Goal: Task Accomplishment & Management: Use online tool/utility

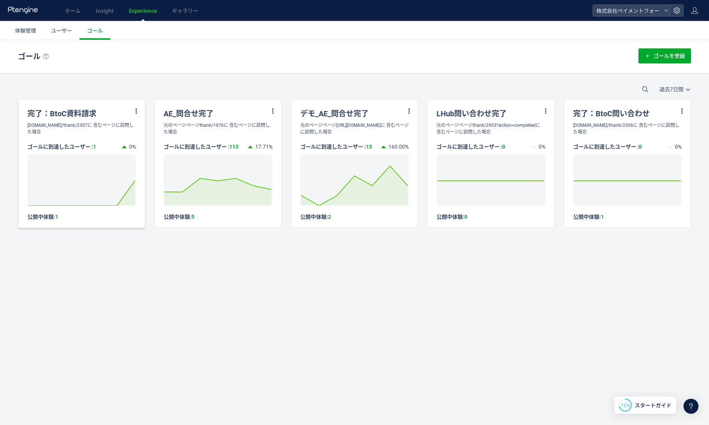
click at [107, 129] on div "[DOMAIN_NAME]/thank/2307に 含むページに訪問した場合" at bounding box center [81, 129] width 126 height 14
click at [60, 33] on span "ユーザー" at bounding box center [61, 31] width 21 height 8
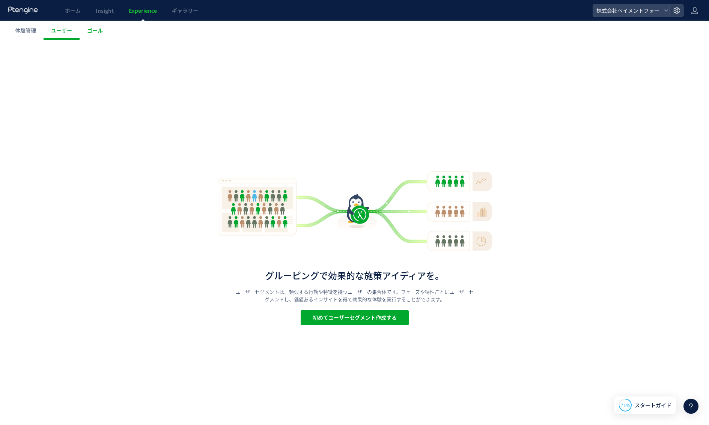
click at [90, 30] on span "ゴール" at bounding box center [95, 31] width 16 height 8
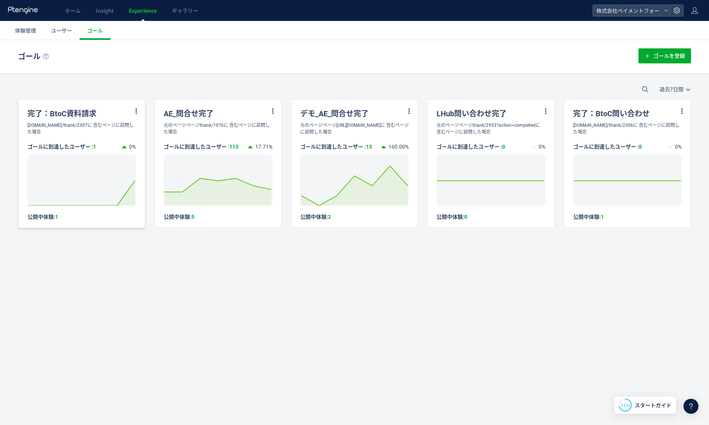
click at [92, 115] on div "完了：BtoC資料請求" at bounding box center [81, 110] width 126 height 23
click at [135, 111] on icon at bounding box center [136, 111] width 7 height 7
drag, startPoint x: 100, startPoint y: 120, endPoint x: 138, endPoint y: 84, distance: 52.6
click at [101, 120] on div "完了：BtoC資料請求" at bounding box center [81, 110] width 126 height 23
click at [67, 32] on span "ユーザー" at bounding box center [61, 31] width 21 height 8
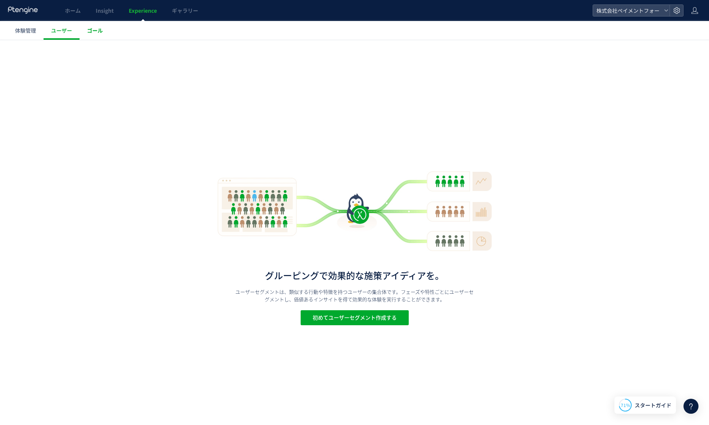
click at [93, 31] on span "ゴール" at bounding box center [95, 31] width 16 height 8
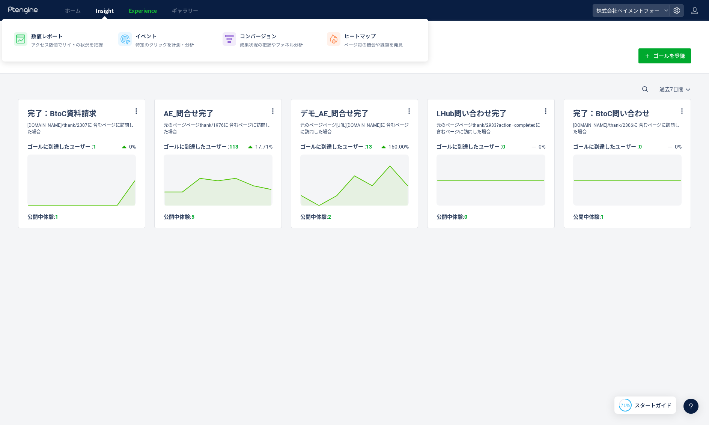
click at [103, 13] on span "Insight" at bounding box center [105, 11] width 18 height 8
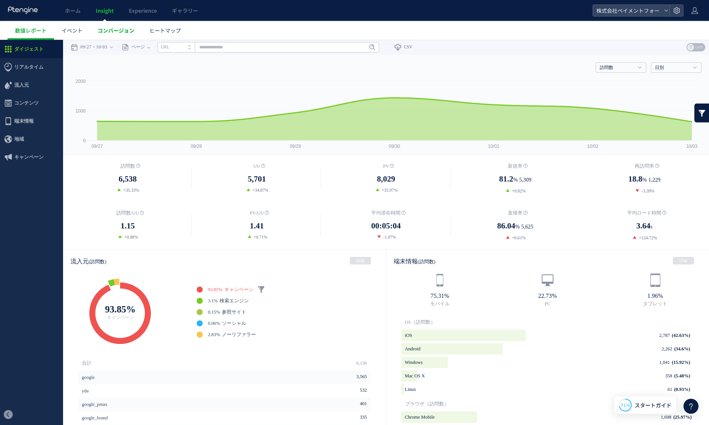
click at [113, 31] on span "コンバージョン" at bounding box center [116, 31] width 37 height 8
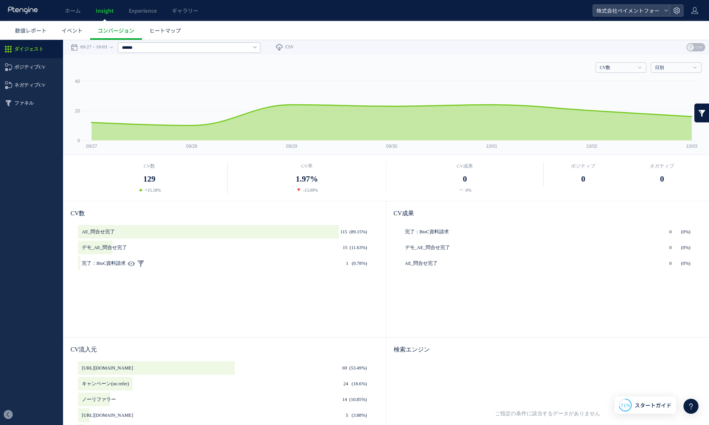
click at [114, 263] on span "完了：BtoC資料請求" at bounding box center [104, 264] width 44 height 14
click at [359, 261] on icon "(0.78%)" at bounding box center [358, 264] width 17 height 14
click at [321, 291] on div "AE_問合せ完了 (89.15%) 115 デモ_AE_問合せ完了 (11.63%) 15 完了：BtoC資料請求 (0.78%) 1" at bounding box center [224, 277] width 293 height 105
click at [96, 266] on span "完了：BtoC資料請求" at bounding box center [104, 264] width 44 height 14
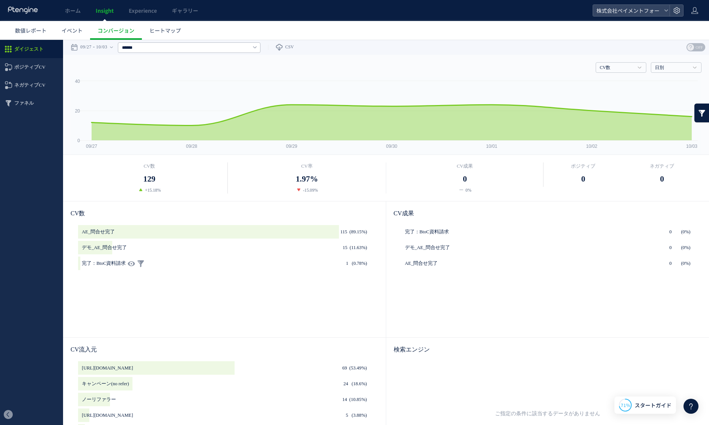
click at [362, 263] on icon "(0.78%)" at bounding box center [358, 264] width 17 height 14
click at [75, 31] on span "イベント" at bounding box center [72, 31] width 21 height 8
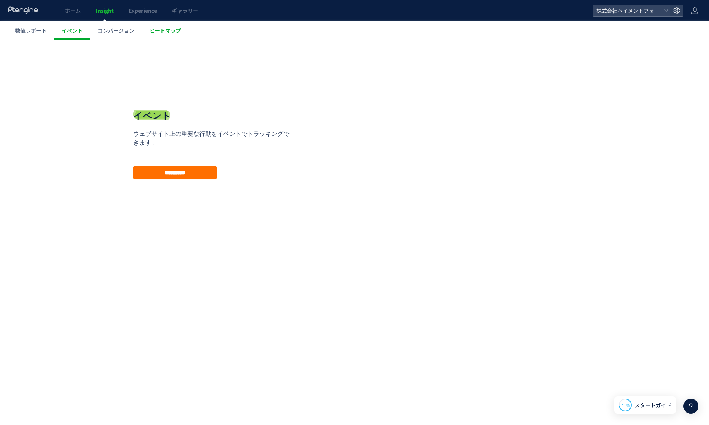
click at [145, 29] on link "ヒートマップ" at bounding box center [165, 30] width 47 height 19
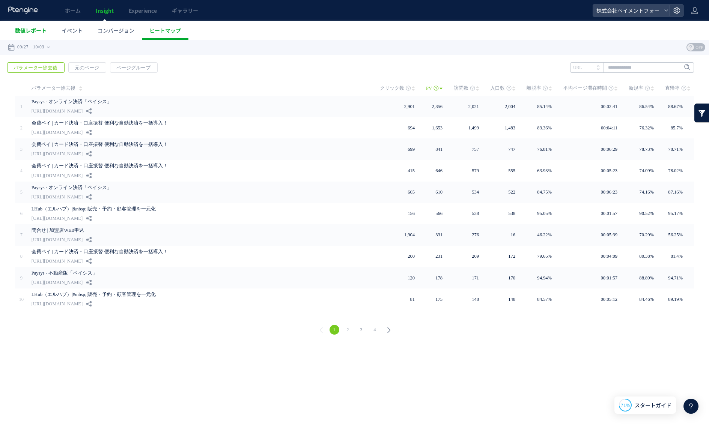
click at [34, 33] on span "数値レポート" at bounding box center [31, 31] width 32 height 8
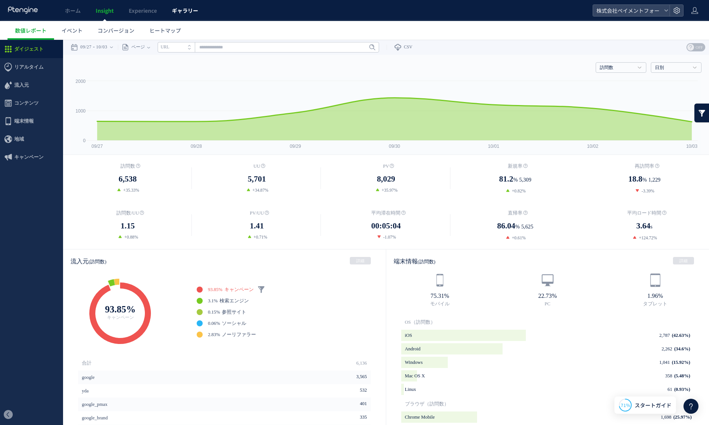
click at [183, 8] on span "ギャラリー" at bounding box center [185, 11] width 26 height 8
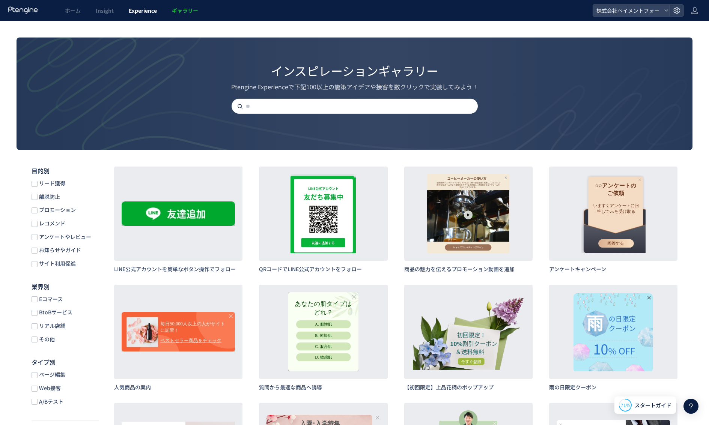
click at [149, 11] on span "Experience" at bounding box center [143, 11] width 28 height 8
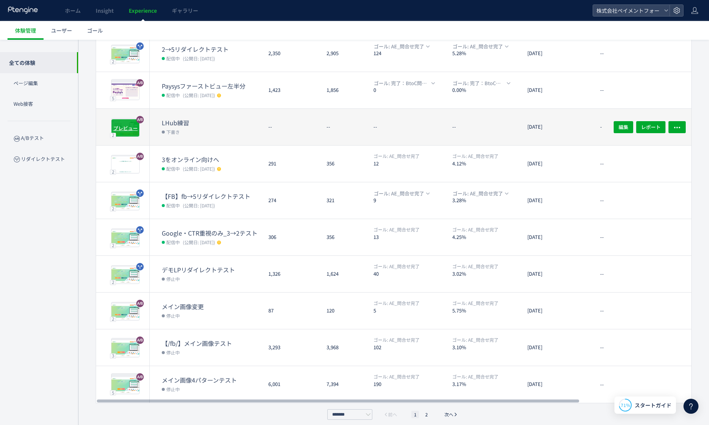
scroll to position [93, 0]
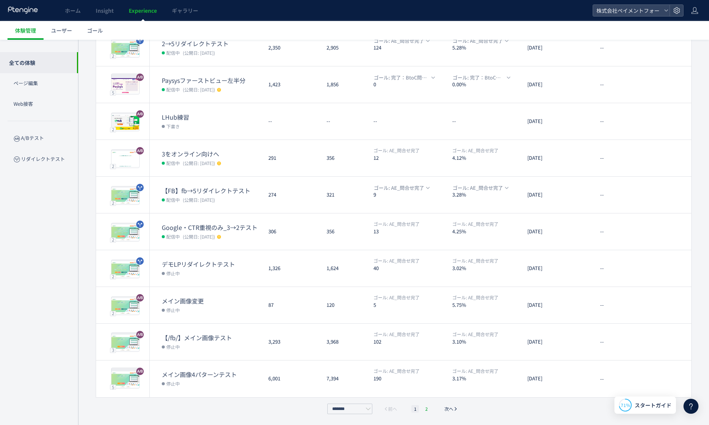
click at [425, 409] on li "2" at bounding box center [426, 409] width 8 height 8
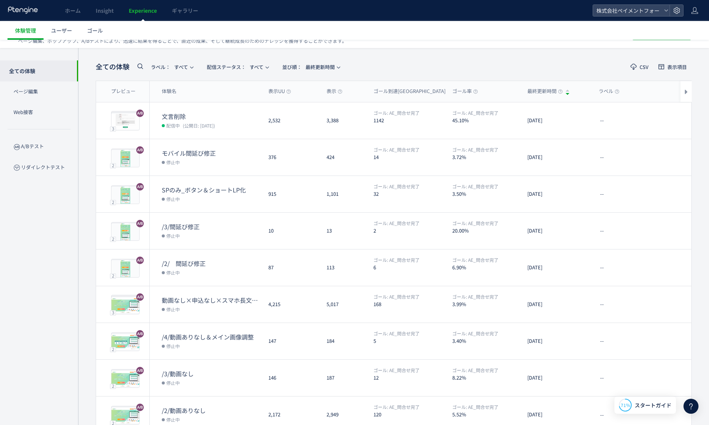
scroll to position [56, 0]
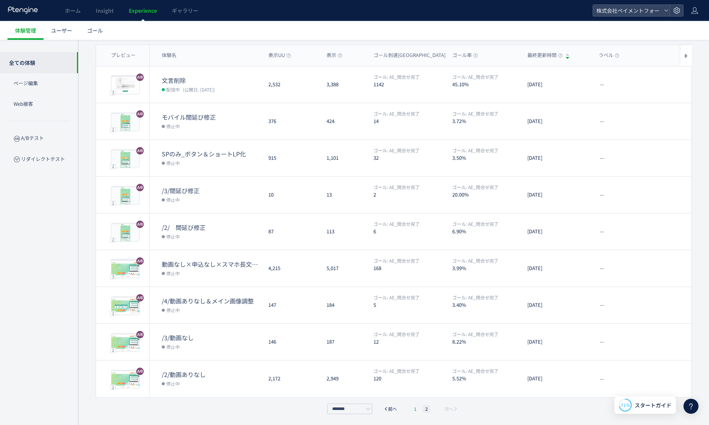
click at [418, 410] on li "1" at bounding box center [415, 409] width 8 height 8
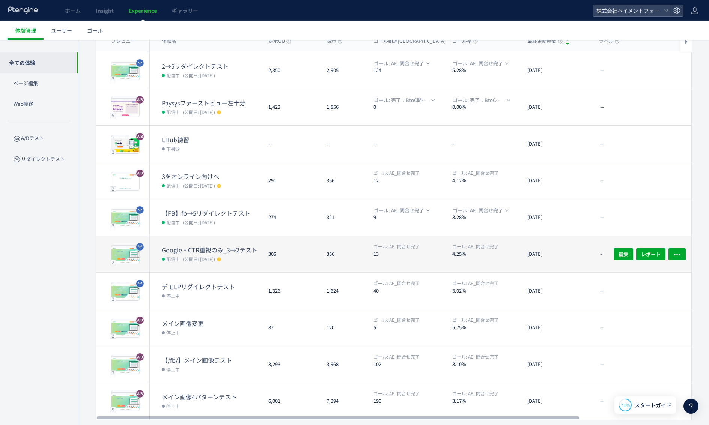
scroll to position [93, 0]
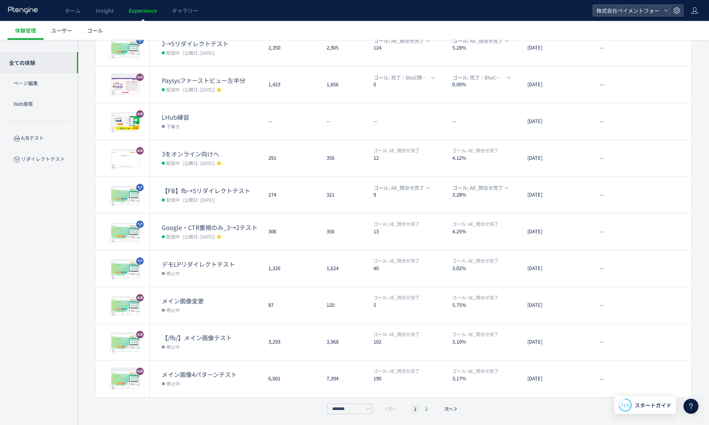
click at [424, 409] on li "2" at bounding box center [426, 409] width 8 height 8
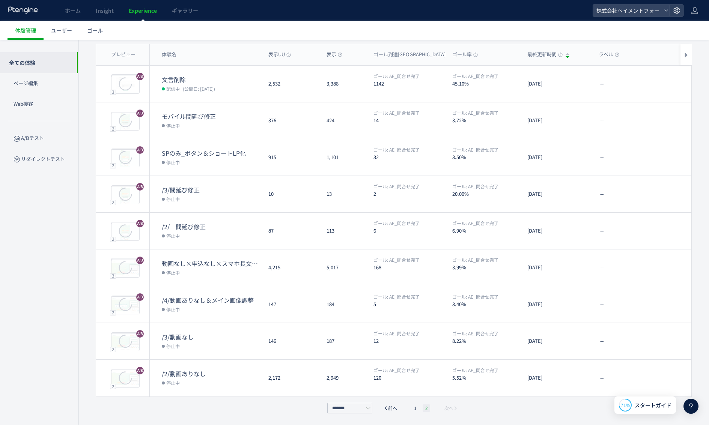
scroll to position [56, 0]
click at [413, 409] on li "1" at bounding box center [415, 409] width 8 height 8
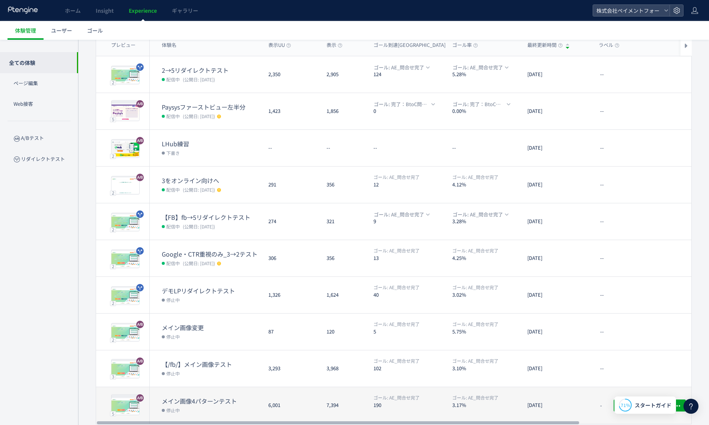
scroll to position [71, 0]
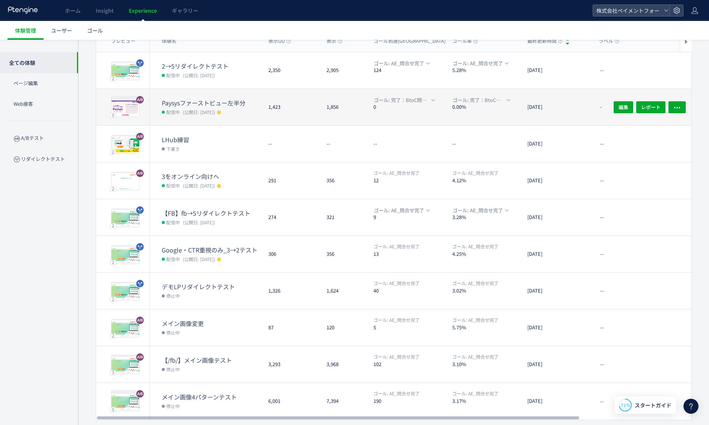
click at [197, 96] on div "Paysysファーストビュー左半分 配信中 (公開日: [DATE])" at bounding box center [206, 107] width 113 height 36
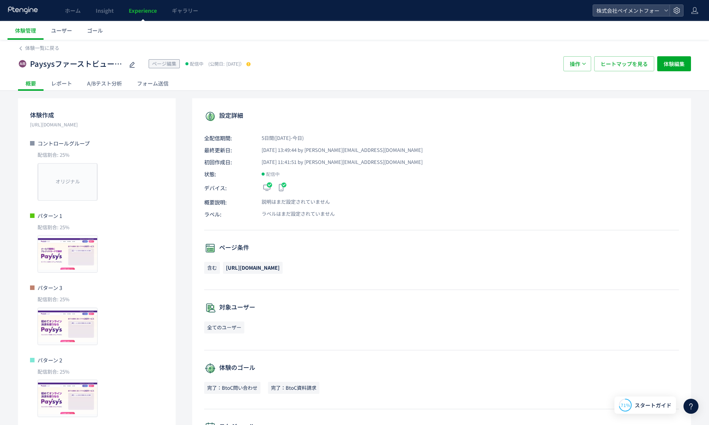
click at [107, 150] on div "コントロールグループ 配信割合: 25% オリジナル プレビュー" at bounding box center [97, 170] width 134 height 61
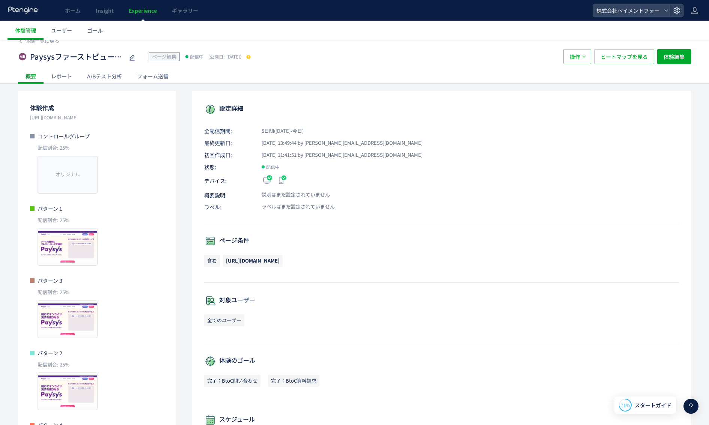
scroll to position [22, 0]
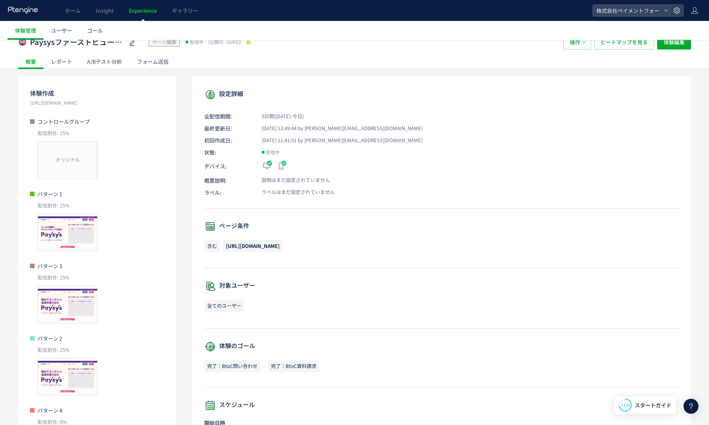
click at [41, 122] on span "コントロールグループ" at bounding box center [64, 122] width 52 height 8
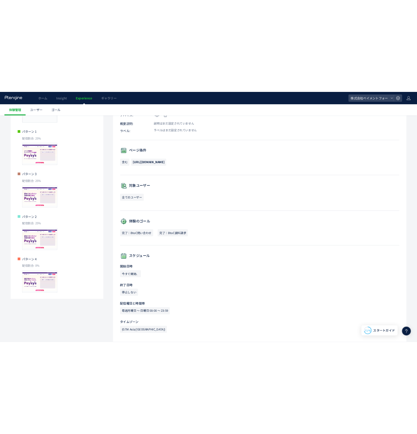
scroll to position [0, 0]
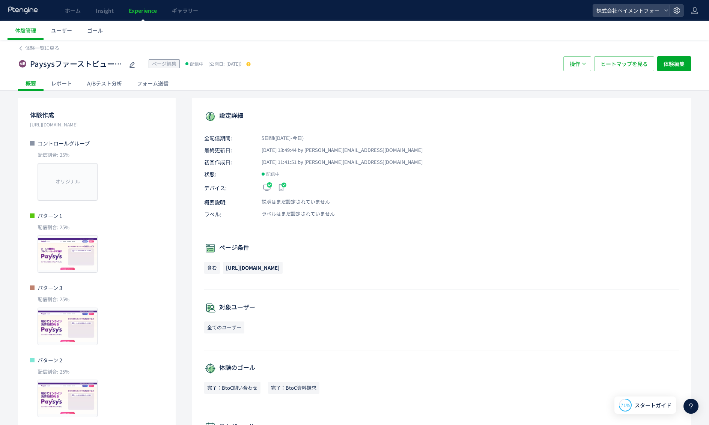
click at [67, 81] on div "レポート" at bounding box center [62, 83] width 36 height 15
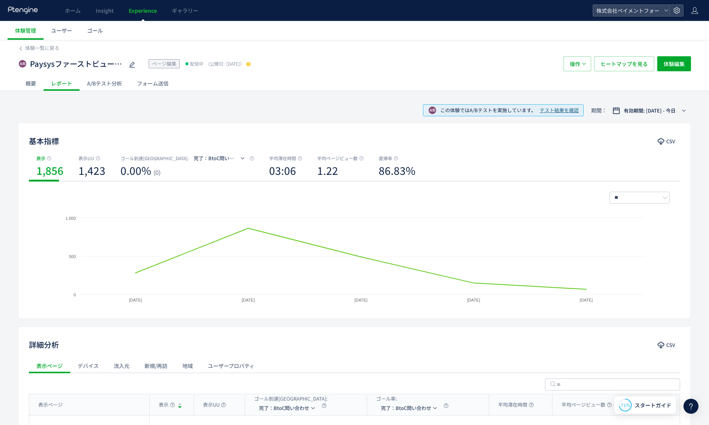
click at [98, 85] on div "A/Bテスト分析" at bounding box center [105, 83] width 50 height 15
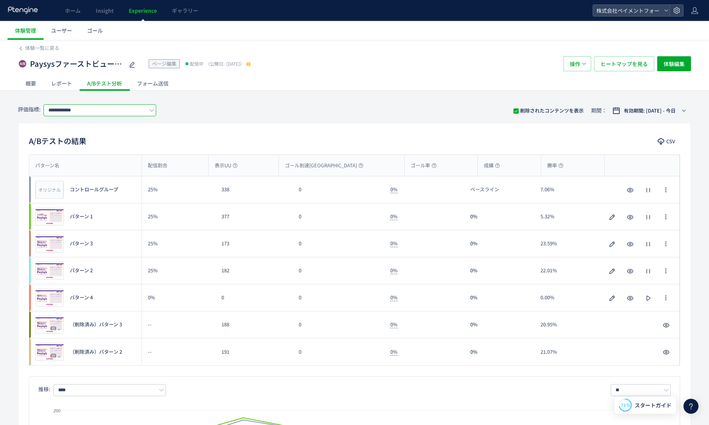
click at [125, 110] on input "**********" at bounding box center [100, 110] width 113 height 12
click at [125, 154] on span "完了：BtoC資料請求" at bounding box center [102, 153] width 98 height 13
type input "**********"
